Goal: Submit feedback/report problem

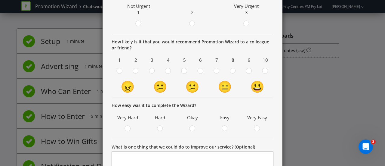
scroll to position [155, 0]
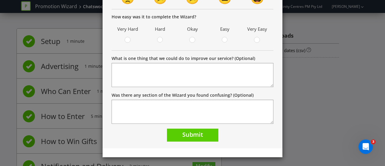
click at [316, 106] on div "Thank you Thank you! Your promotion is being reviewed as part of our QA process…" at bounding box center [192, 83] width 385 height 166
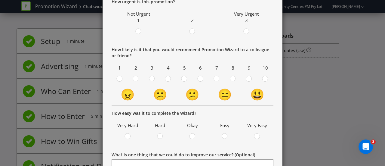
scroll to position [43, 0]
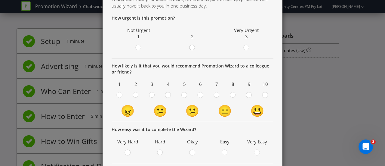
click at [190, 48] on circle at bounding box center [192, 47] width 5 height 5
click at [0, 0] on input "radio" at bounding box center [0, 0] width 0 height 0
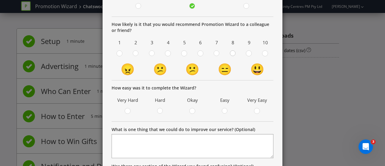
click at [230, 54] on circle at bounding box center [232, 53] width 5 height 5
click at [0, 0] on input "radio" at bounding box center [0, 0] width 0 height 0
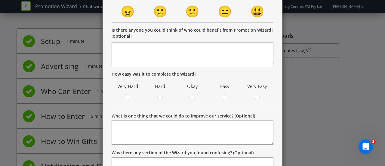
scroll to position [156, 0]
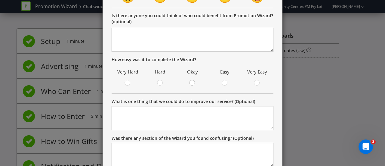
click at [191, 85] on circle at bounding box center [192, 82] width 5 height 5
click at [0, 0] on input "radio" at bounding box center [0, 0] width 0 height 0
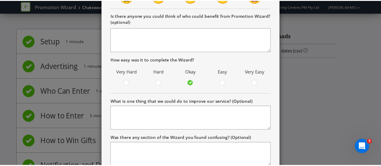
scroll to position [199, 0]
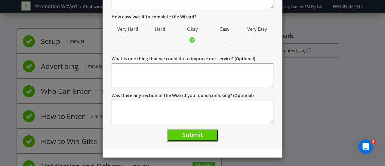
click at [189, 139] on button "Submit" at bounding box center [192, 135] width 51 height 13
